Goal: Task Accomplishment & Management: Use online tool/utility

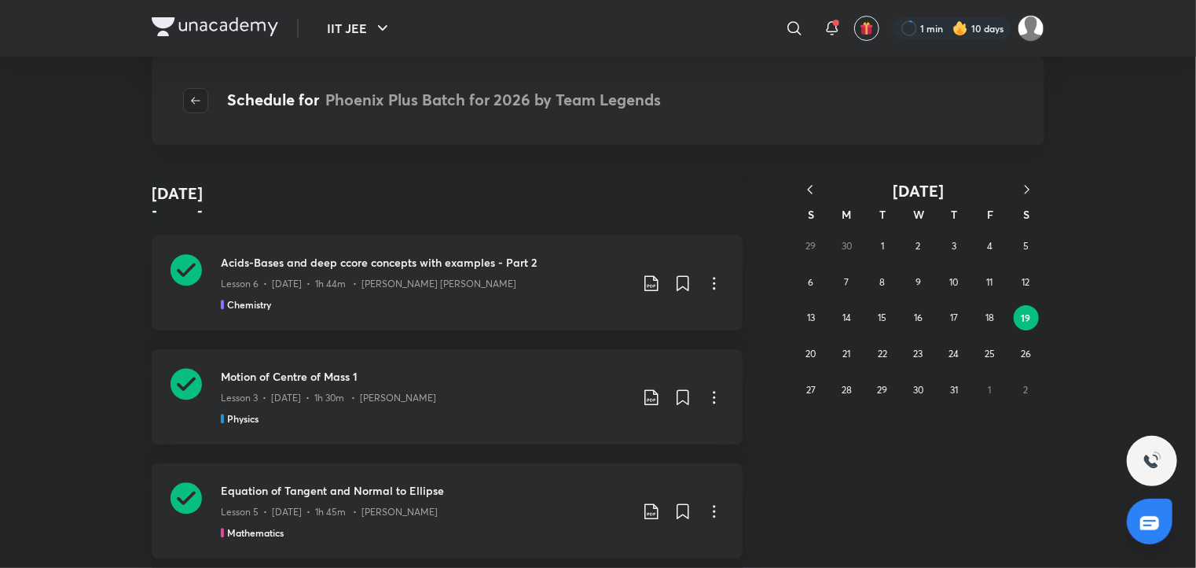
scroll to position [117722, 0]
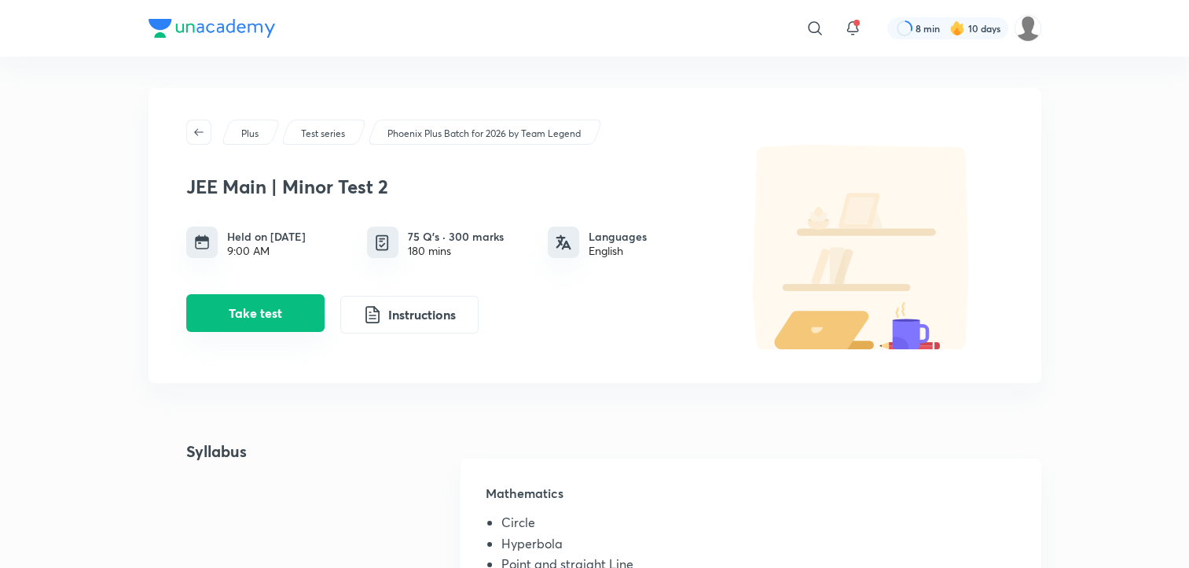
click at [261, 318] on button "Take test" at bounding box center [255, 313] width 138 height 38
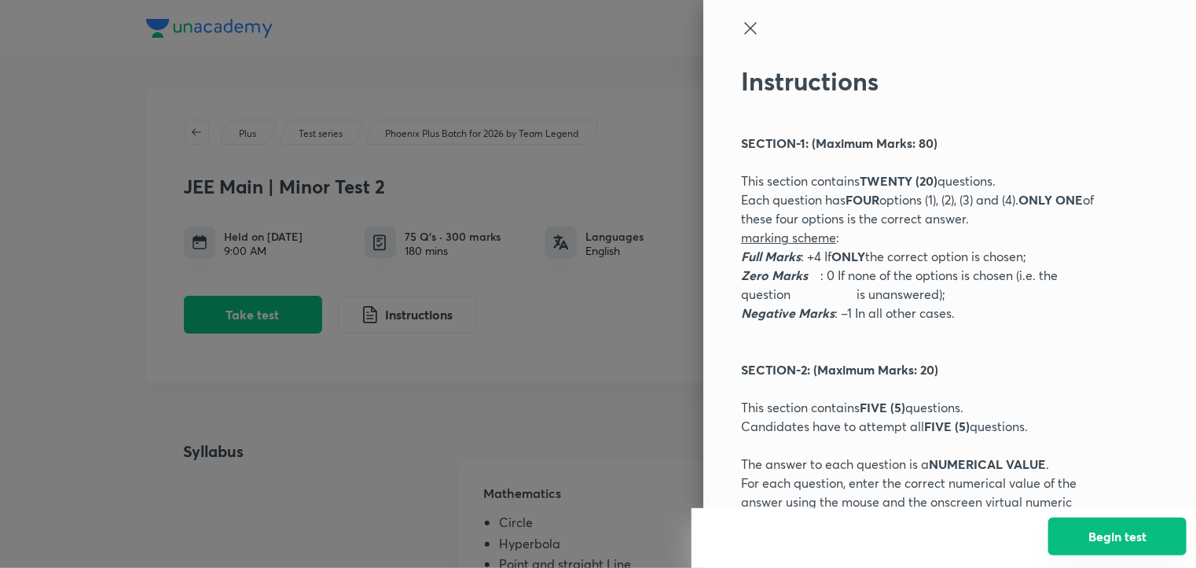
click at [1117, 542] on button "Begin test" at bounding box center [1118, 536] width 138 height 38
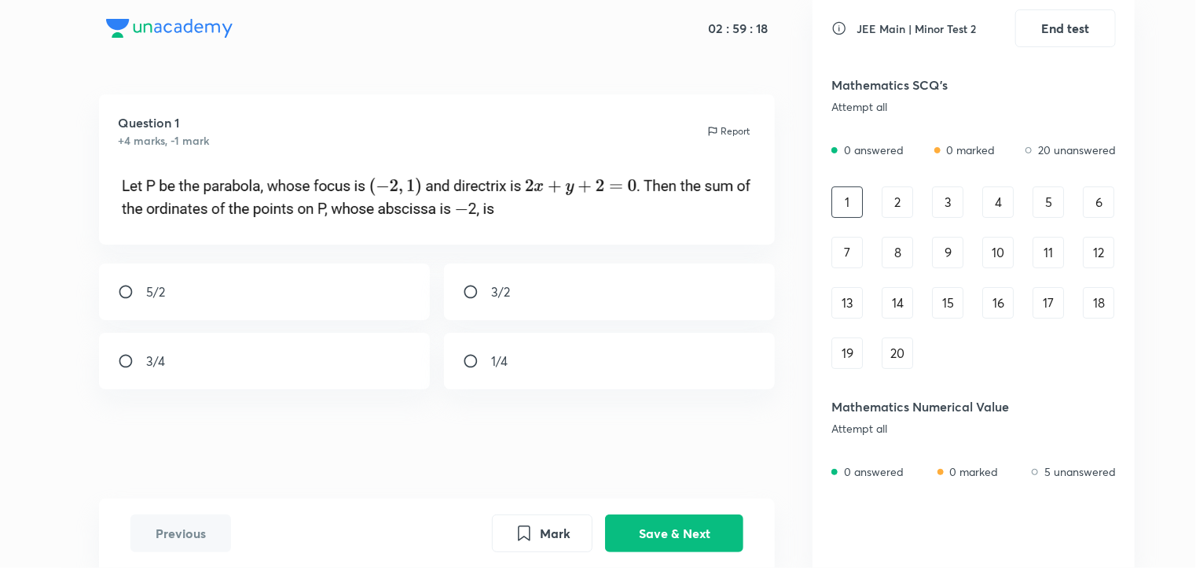
drag, startPoint x: 910, startPoint y: 219, endPoint x: 902, endPoint y: 204, distance: 17.9
click at [902, 204] on div "1 2 3 4 5 6 7 8 9 10 11 12 13 14 15 16 17 18 19 20" at bounding box center [974, 277] width 285 height 182
click at [902, 204] on div "2" at bounding box center [897, 201] width 31 height 31
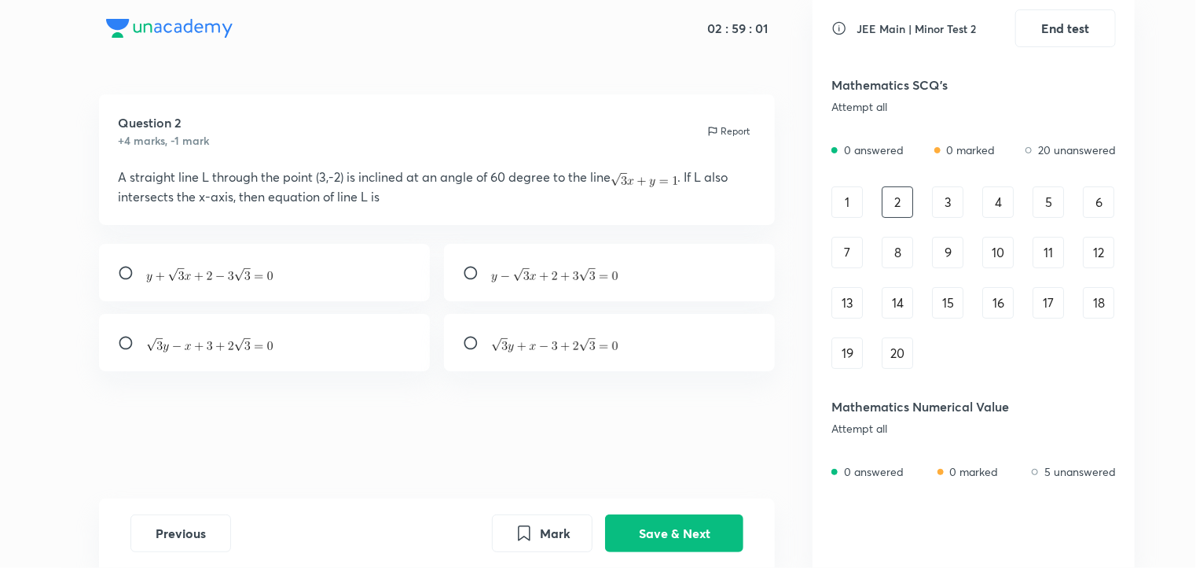
click at [950, 204] on div "3" at bounding box center [947, 201] width 31 height 31
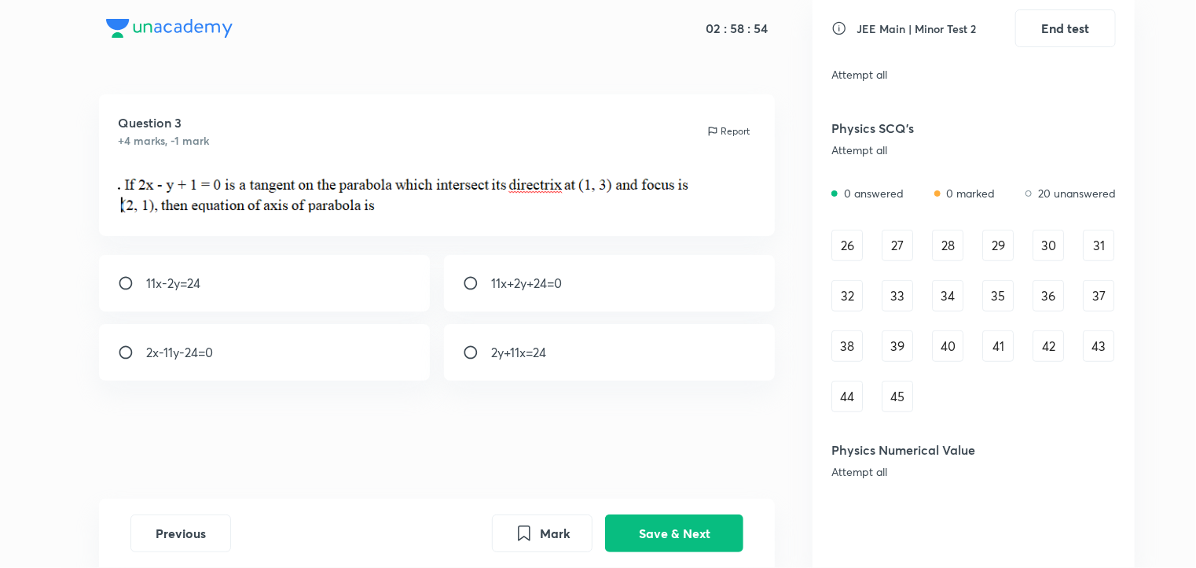
scroll to position [455, 0]
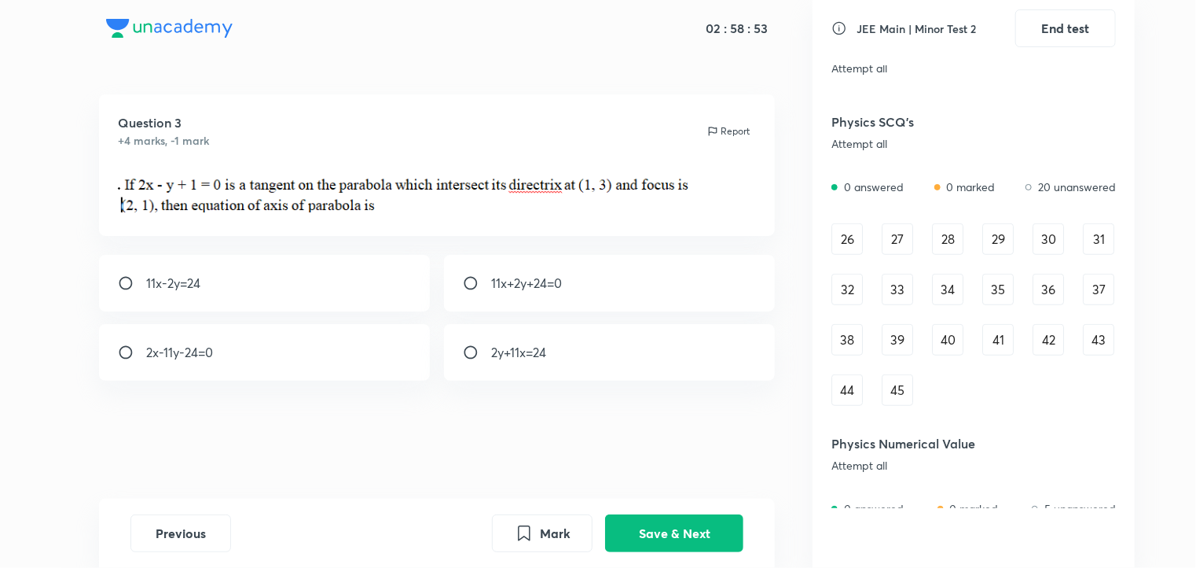
click at [857, 229] on div "26" at bounding box center [847, 238] width 31 height 31
